Goal: Information Seeking & Learning: Learn about a topic

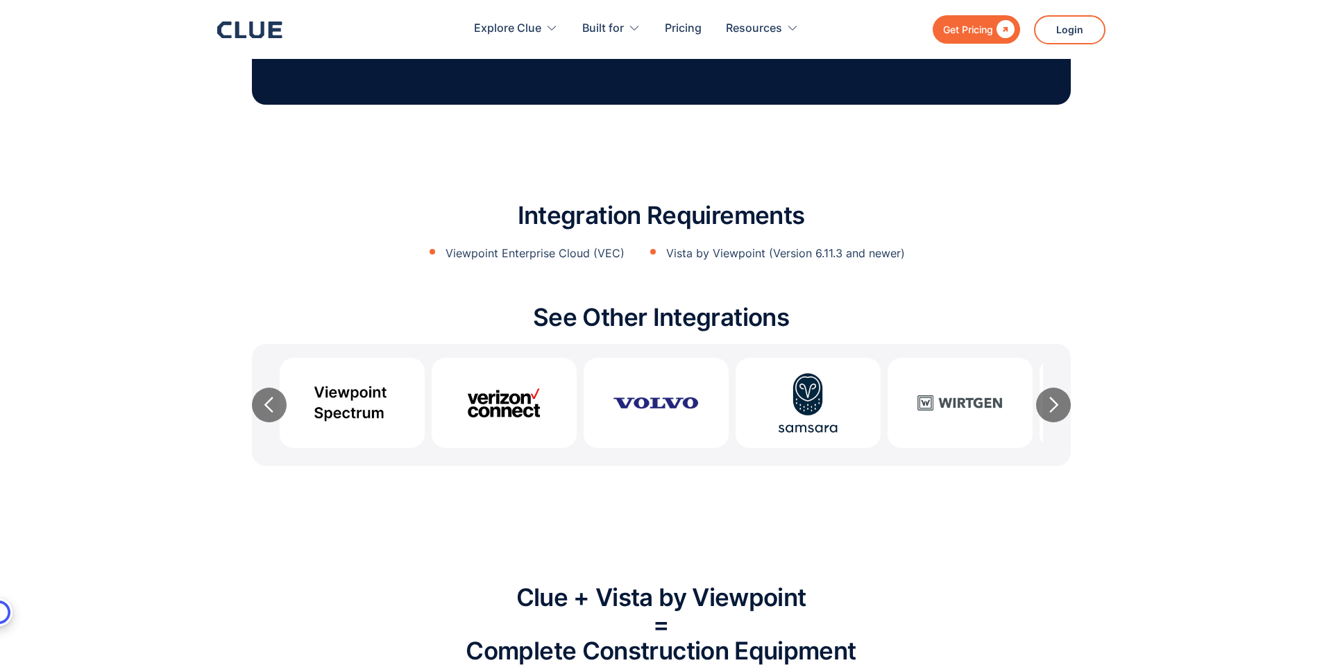
scroll to position [1873, 0]
click at [487, 246] on p "Viewpoint Enterprise Cloud (VEC)" at bounding box center [534, 254] width 179 height 17
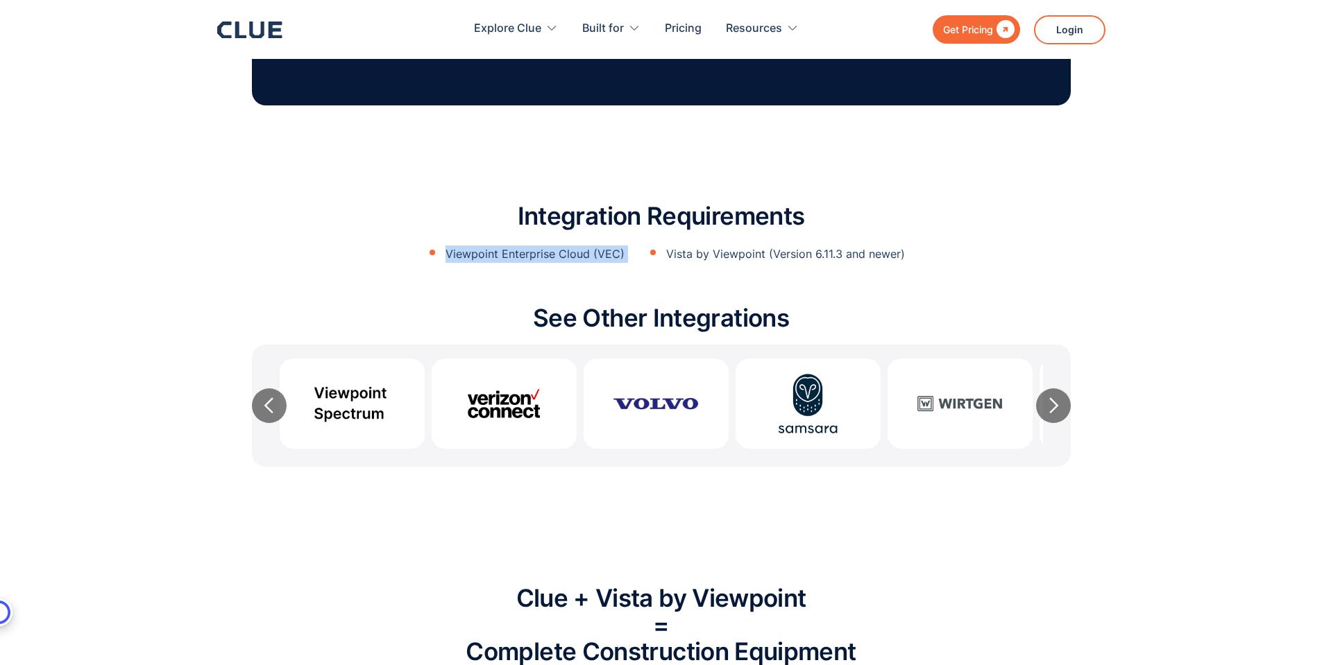
click at [487, 246] on p "Viewpoint Enterprise Cloud (VEC)" at bounding box center [534, 254] width 179 height 17
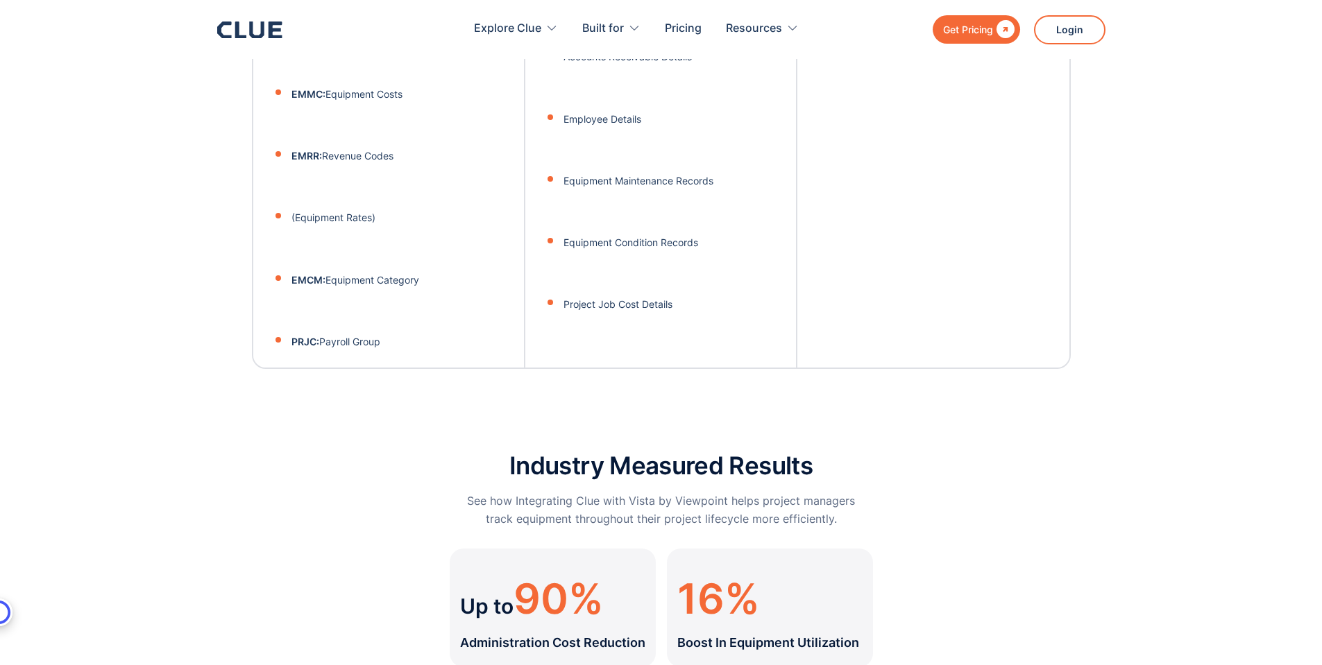
scroll to position [3787, 0]
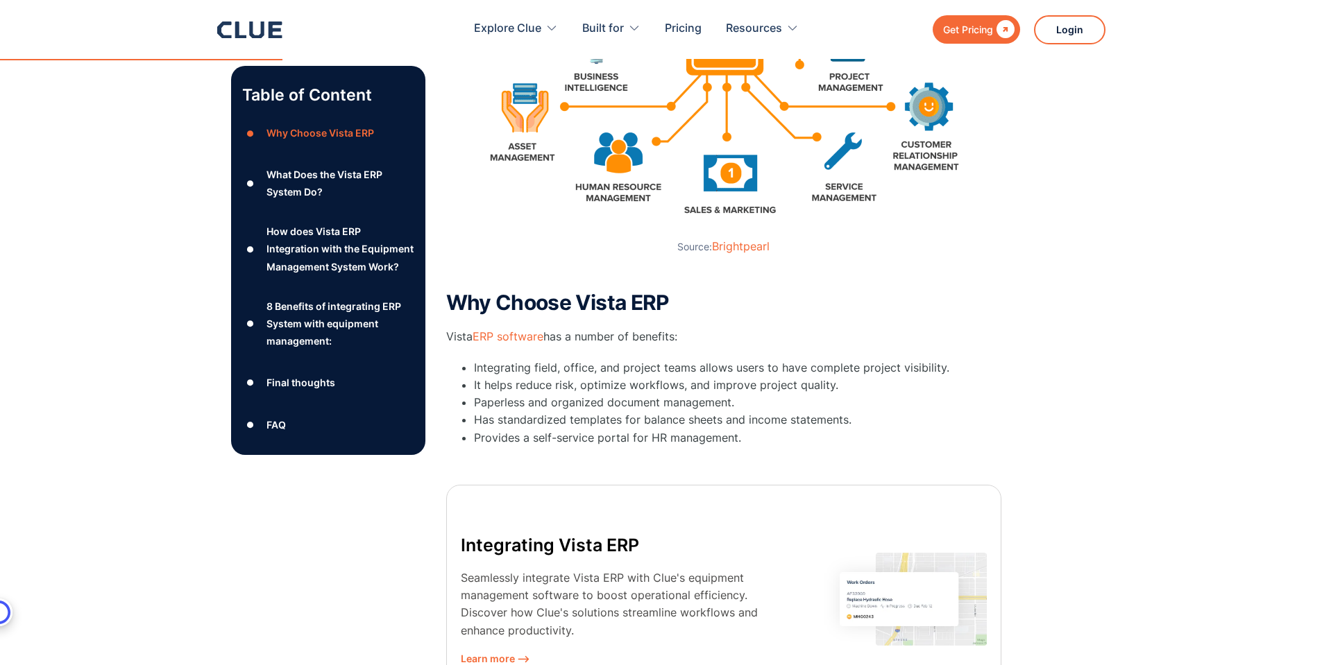
scroll to position [624, 0]
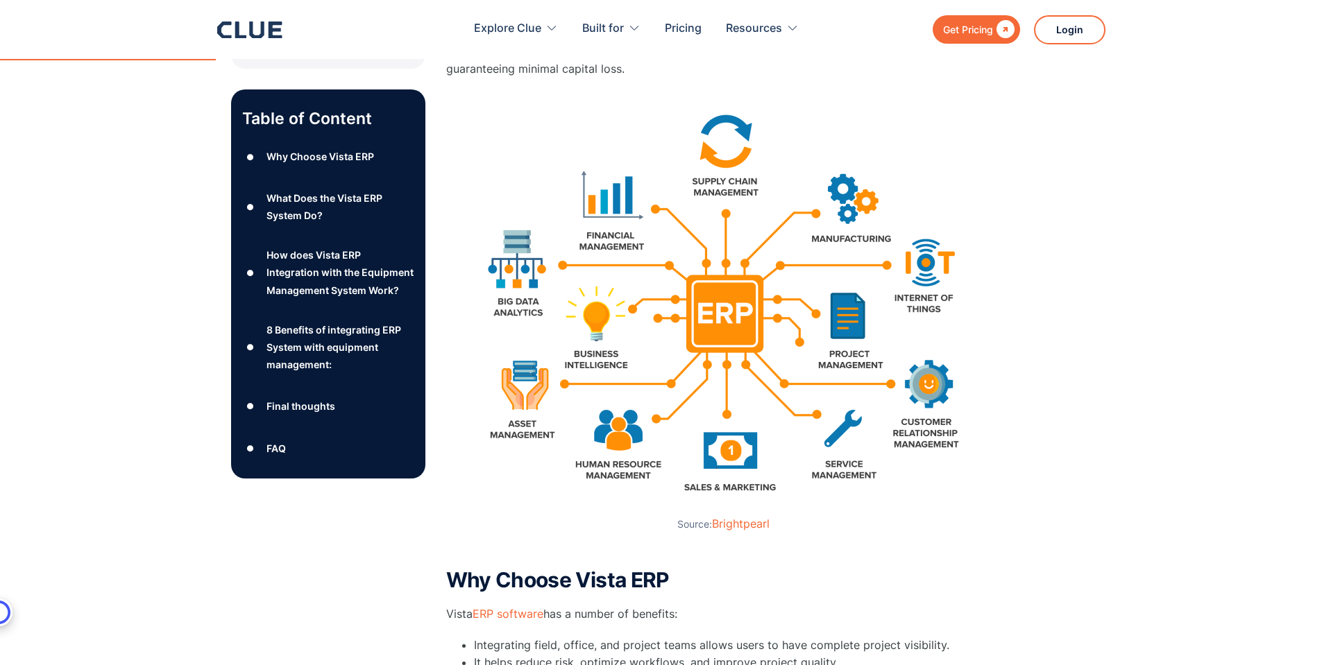
click at [316, 189] on div "What Does the Vista ERP System Do?" at bounding box center [339, 206] width 147 height 35
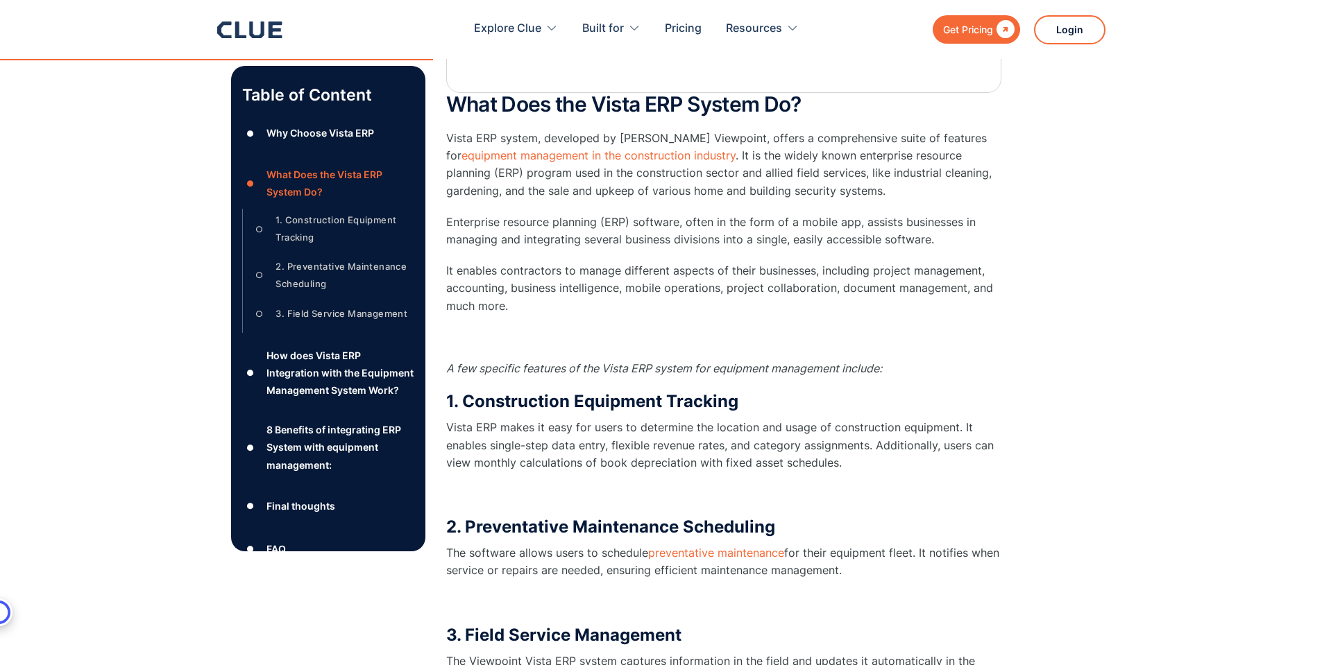
scroll to position [1527, 0]
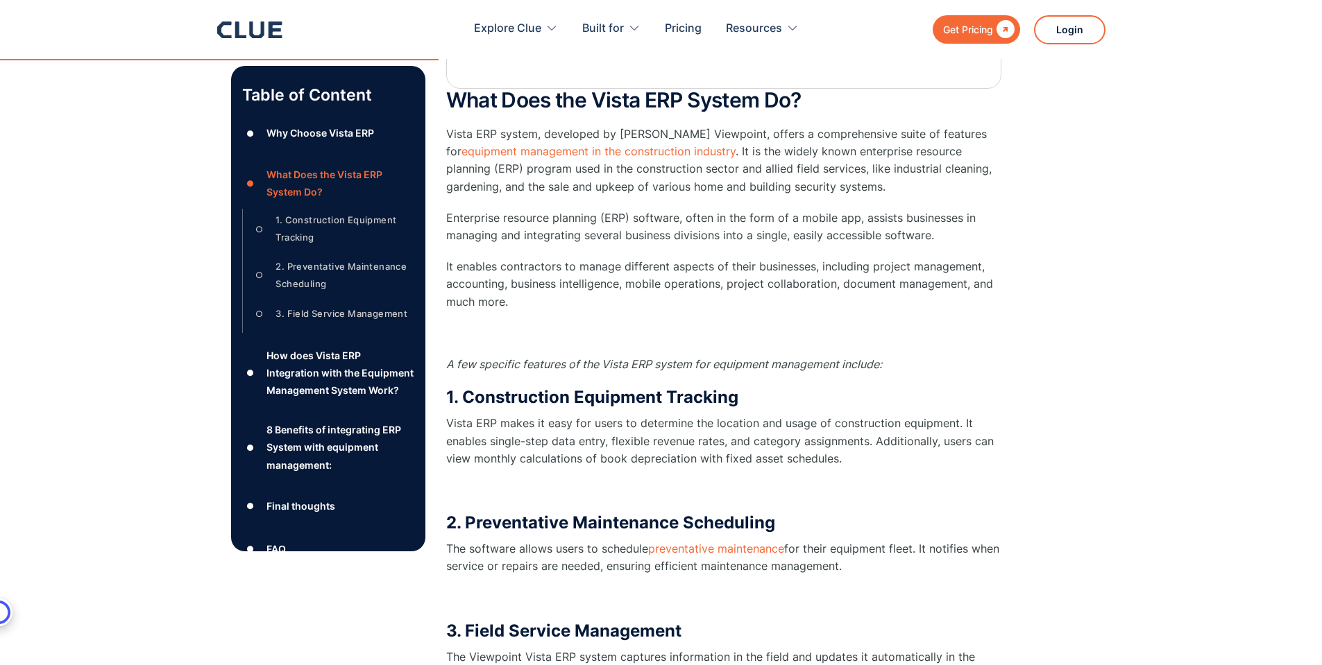
click at [322, 371] on div "How does Vista ERP Integration with the Equipment Management System Work?" at bounding box center [339, 373] width 147 height 53
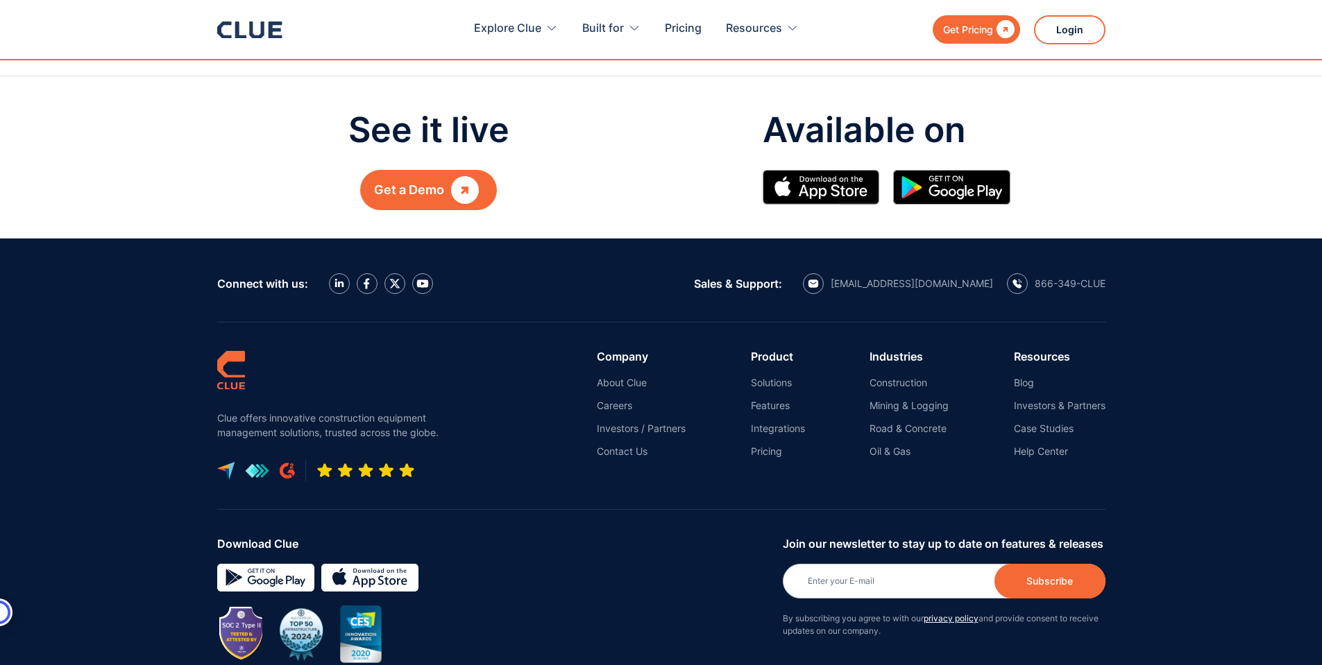
scroll to position [6255, 0]
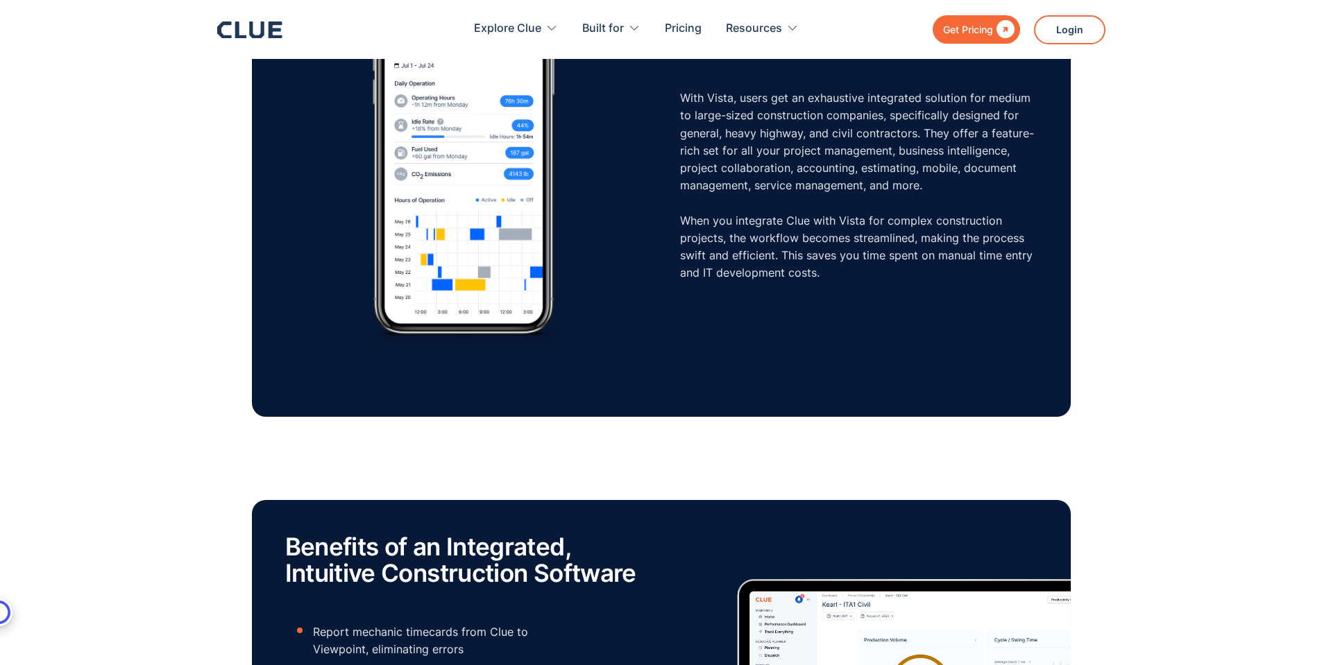
scroll to position [902, 0]
